Goal: Information Seeking & Learning: Check status

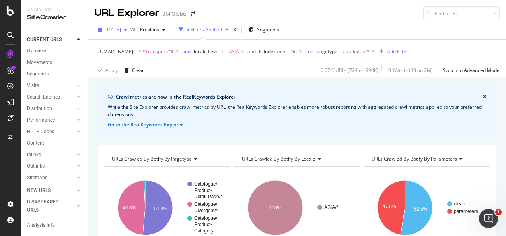
click at [131, 29] on div "button" at bounding box center [126, 29] width 10 height 5
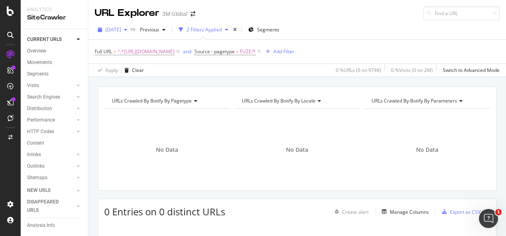
click at [121, 31] on span "[DATE]" at bounding box center [113, 29] width 16 height 7
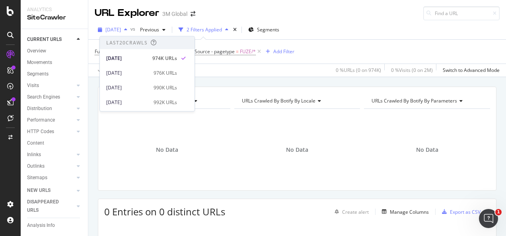
drag, startPoint x: 137, startPoint y: 31, endPoint x: 144, endPoint y: 24, distance: 9.9
click at [121, 31] on span "[DATE]" at bounding box center [113, 29] width 16 height 7
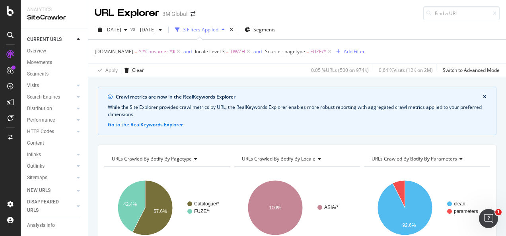
click at [351, 31] on div "2025 Sep. 28th vs 2025 Sep. 14th 3 Filters Applied Segments" at bounding box center [297, 31] width 418 height 16
click at [121, 27] on span "[DATE]" at bounding box center [113, 29] width 16 height 7
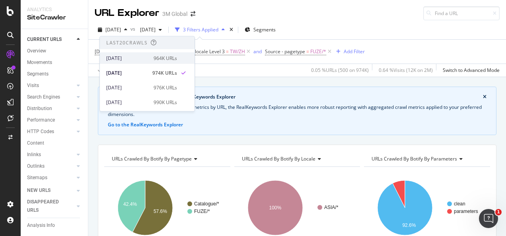
click at [136, 60] on div "2025 Oct. 5th" at bounding box center [127, 58] width 43 height 7
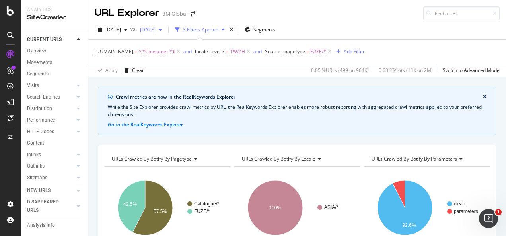
click at [165, 26] on div "[DATE]" at bounding box center [151, 30] width 28 height 12
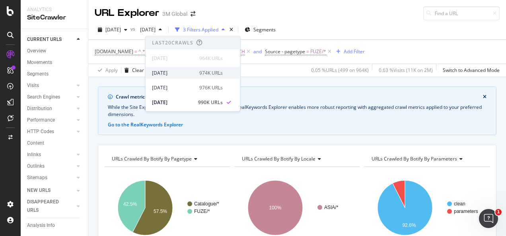
click at [177, 68] on div "2025 Sep. 28th 974K URLs" at bounding box center [193, 73] width 95 height 12
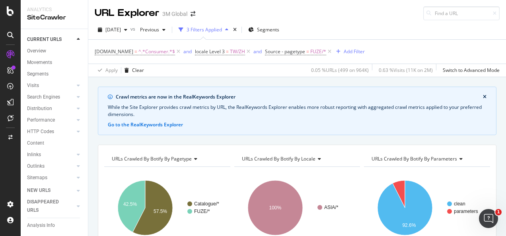
click at [331, 29] on div "2025 Oct. 5th vs Previous 3 Filters Applied Segments" at bounding box center [297, 31] width 418 height 16
click at [120, 30] on span "2025 Oct. 5th" at bounding box center [113, 29] width 16 height 7
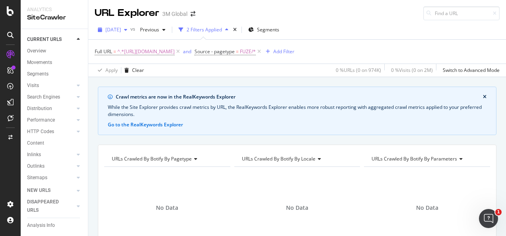
click at [121, 30] on span "[DATE]" at bounding box center [113, 29] width 16 height 7
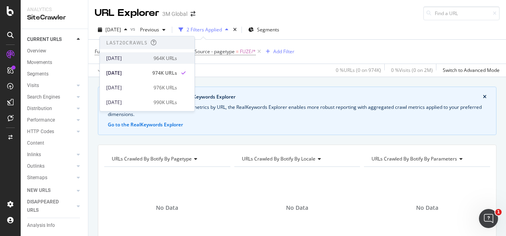
click at [135, 58] on div "2025 Oct. 5th" at bounding box center [127, 58] width 43 height 7
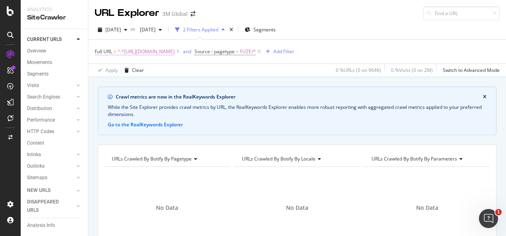
drag, startPoint x: 196, startPoint y: 56, endPoint x: 209, endPoint y: 53, distance: 13.0
click at [175, 56] on span "^.*[URL][DOMAIN_NAME]" at bounding box center [145, 51] width 57 height 11
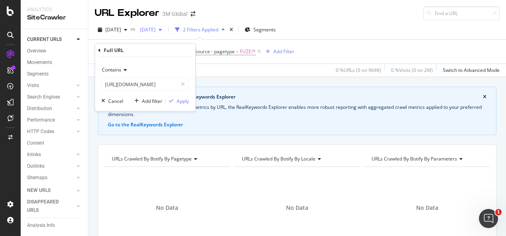
click at [156, 33] on span "[DATE]" at bounding box center [146, 29] width 19 height 7
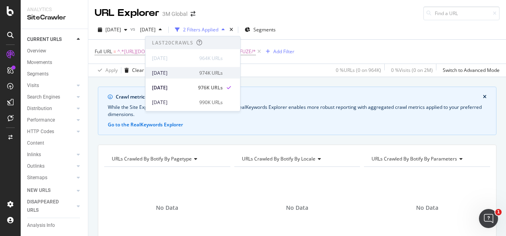
click at [177, 71] on div "[DATE]" at bounding box center [173, 72] width 43 height 7
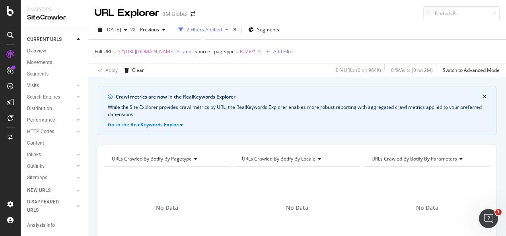
click at [175, 52] on span "^.*[URL][DOMAIN_NAME]" at bounding box center [145, 51] width 57 height 11
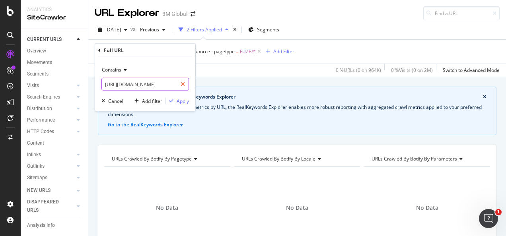
drag, startPoint x: 180, startPoint y: 86, endPoint x: 174, endPoint y: 83, distance: 6.4
click at [180, 85] on div at bounding box center [183, 84] width 12 height 13
click at [171, 83] on input "text" at bounding box center [145, 84] width 87 height 13
paste input "mistika ahahhaa"
type input "mistika ahahhaa"
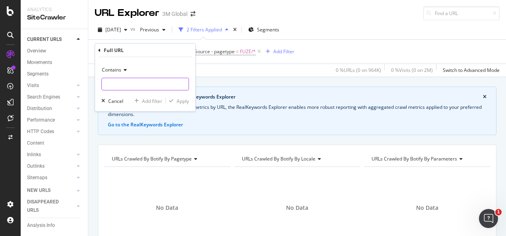
paste input "https://www.3mcompany.jp/3M/ja_JP/car-personalization-jp/products/coverage-opti…"
type input "https://www.3mcompany.jp/3M/ja_JP/car-personalization-jp/products/coverage-opti…"
click at [177, 99] on div "Apply" at bounding box center [183, 100] width 12 height 7
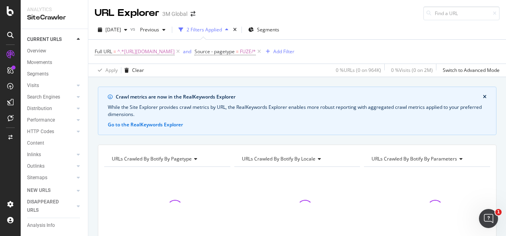
click at [320, 216] on div at bounding box center [297, 207] width 126 height 69
